Goal: Complete application form

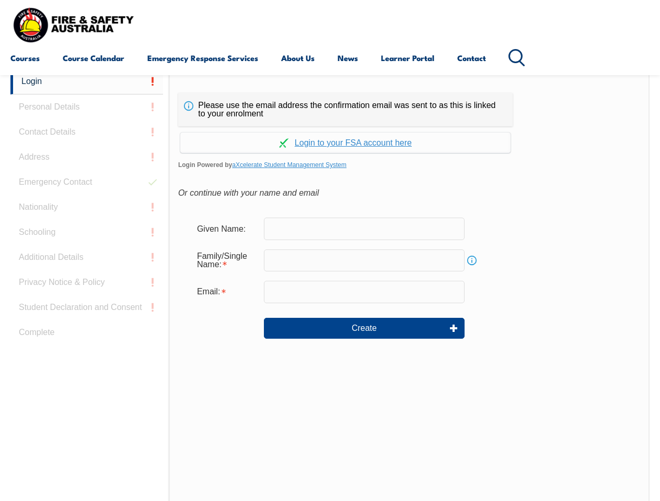
click at [330, 127] on div "Continue with Google Continue with Apple Continue with Facebook Continue with a…" at bounding box center [345, 139] width 334 height 27
click at [330, 285] on input "email" at bounding box center [364, 292] width 201 height 22
click at [87, 81] on link "Login" at bounding box center [86, 82] width 152 height 26
click at [87, 107] on div "Login Personal Details Contact Details Address Emergency Contact Nationality Sc…" at bounding box center [89, 330] width 158 height 522
click at [87, 132] on div "Login Personal Details Contact Details Address Emergency Contact Nationality Sc…" at bounding box center [89, 330] width 158 height 522
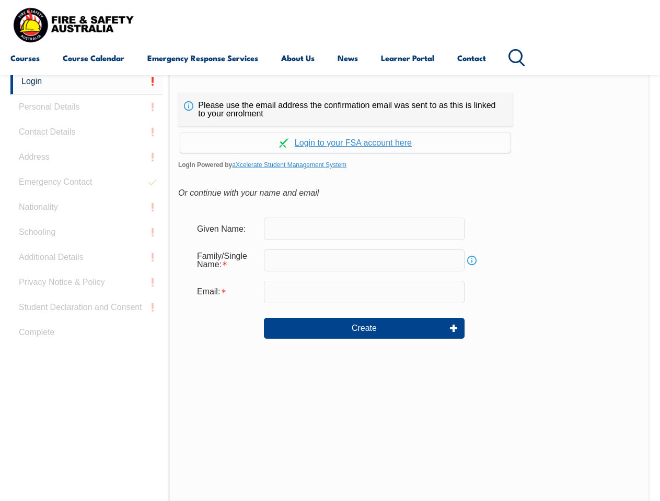
click at [87, 157] on div "Login Personal Details Contact Details Address Emergency Contact Nationality Sc…" at bounding box center [89, 330] width 158 height 522
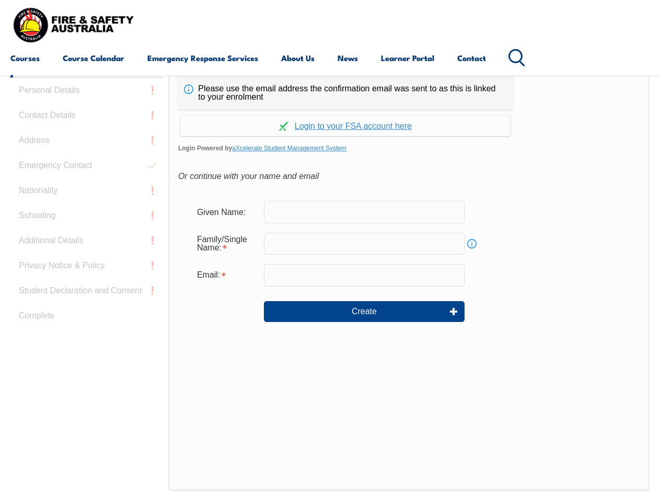
click at [87, 182] on div "Login Personal Details Contact Details Address Emergency Contact Nationality Sc…" at bounding box center [89, 313] width 158 height 522
click at [87, 207] on div "Login Personal Details Contact Details Address Emergency Contact Nationality Sc…" at bounding box center [89, 313] width 158 height 522
click at [87, 232] on div "Login Personal Details Contact Details Address Emergency Contact Nationality Sc…" at bounding box center [89, 313] width 158 height 522
click at [87, 257] on div "Login Personal Details Contact Details Address Emergency Contact Nationality Sc…" at bounding box center [89, 313] width 158 height 522
